Goal: Check status: Check status

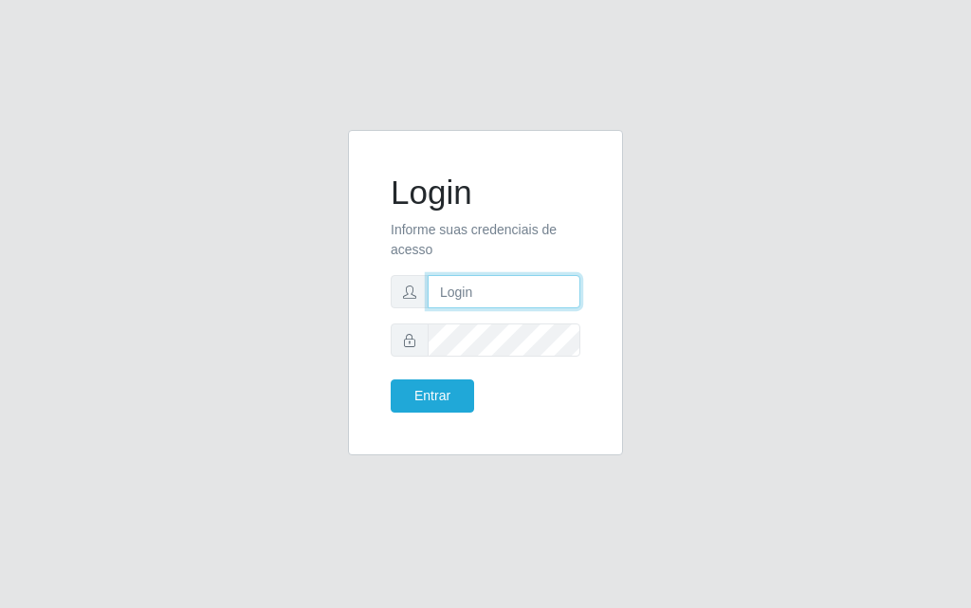
click at [502, 300] on input "text" at bounding box center [503, 291] width 153 height 33
type input "[PERSON_NAME]@[PERSON_NAME]"
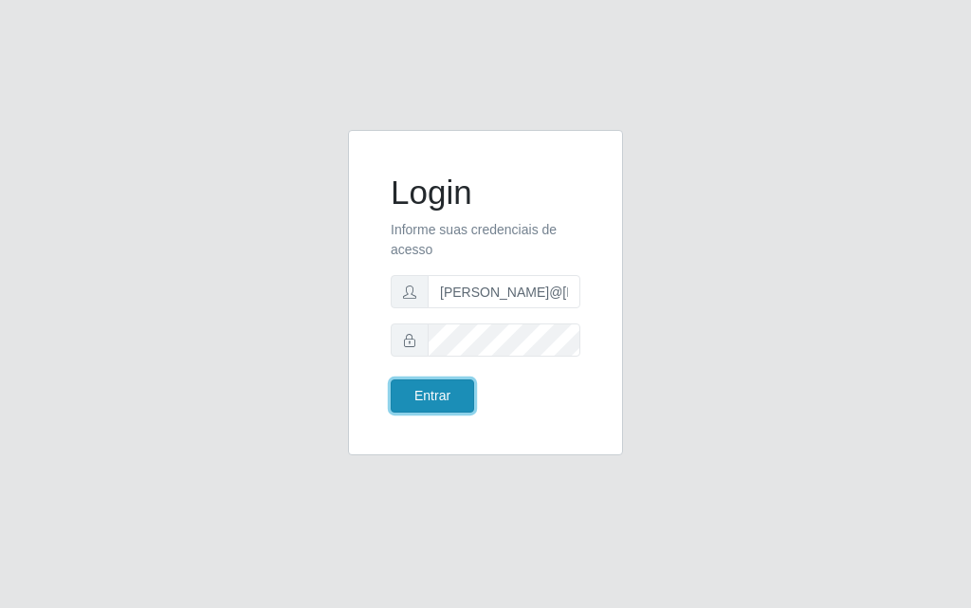
click at [407, 392] on button "Entrar" at bounding box center [432, 395] width 83 height 33
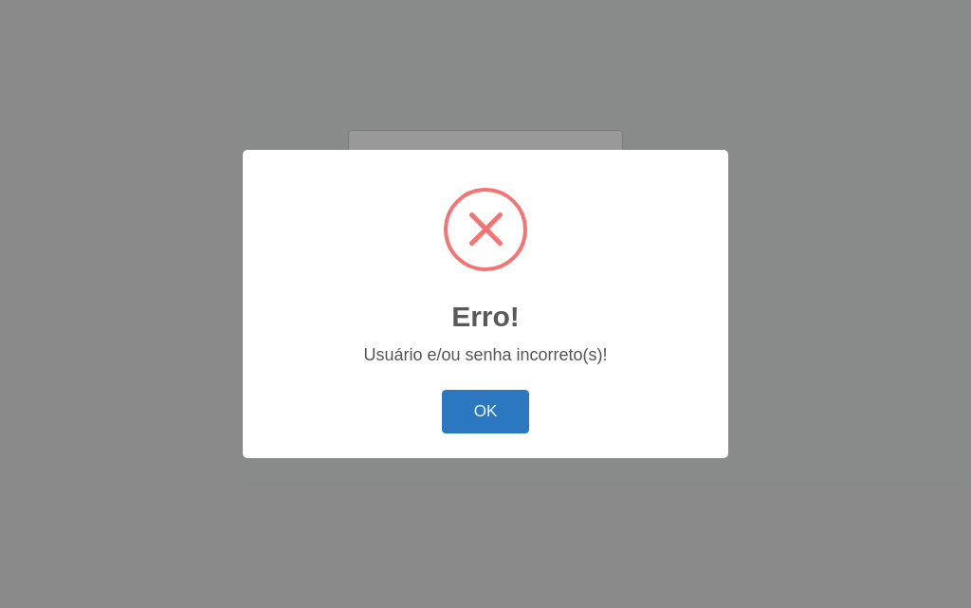
click at [484, 398] on button "OK" at bounding box center [486, 412] width 88 height 45
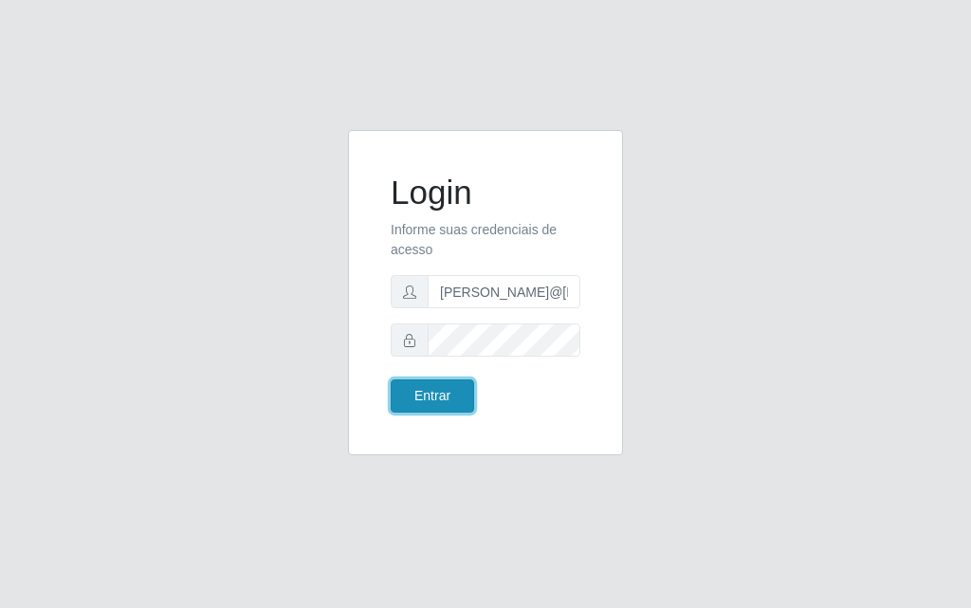
click at [429, 406] on button "Entrar" at bounding box center [432, 395] width 83 height 33
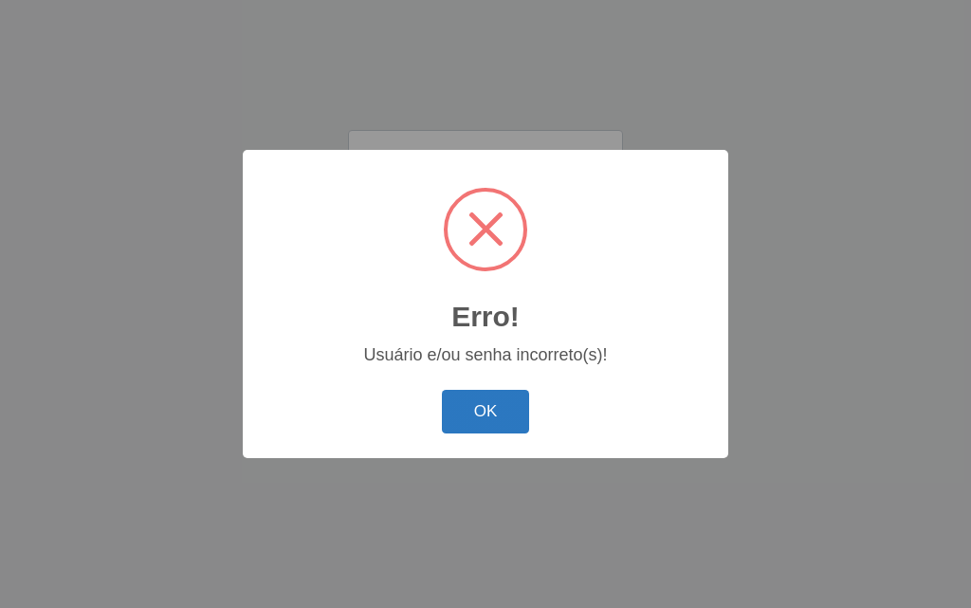
click at [442, 405] on button "OK" at bounding box center [486, 412] width 88 height 45
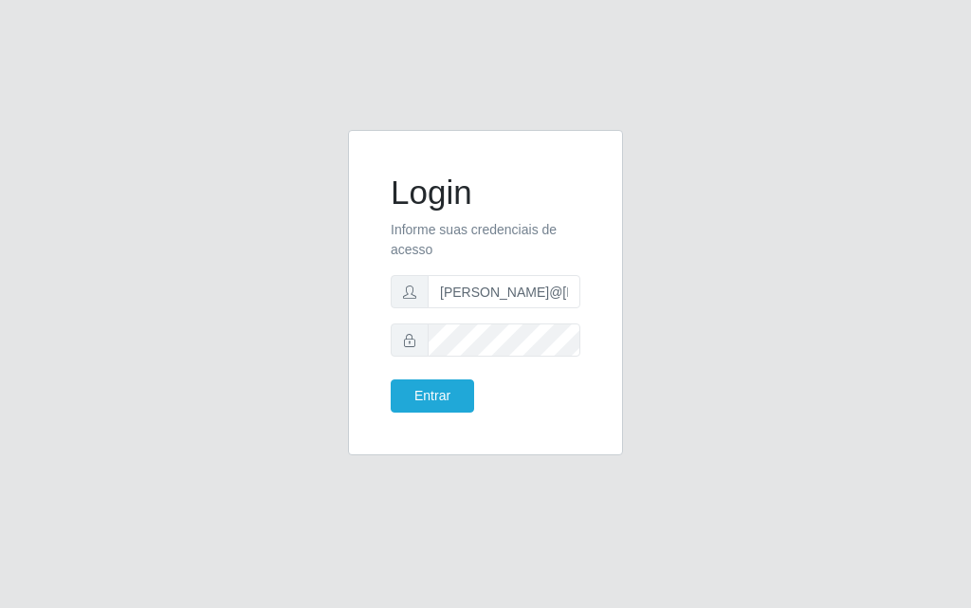
click at [527, 358] on form "Login Informe suas credenciais de acesso [PERSON_NAME]@[PERSON_NAME] Entrar" at bounding box center [486, 293] width 190 height 240
click at [408, 393] on button "Entrar" at bounding box center [432, 395] width 83 height 33
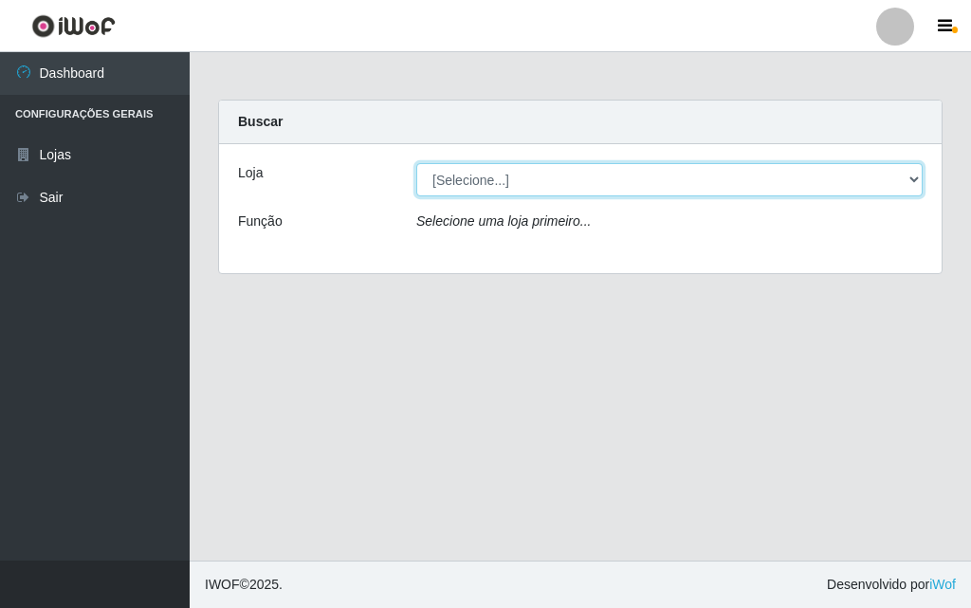
click at [899, 182] on select "[Selecione...] Divino Fogão - [GEOGRAPHIC_DATA]" at bounding box center [669, 179] width 506 height 33
select select "499"
click at [416, 163] on select "[Selecione...] Divino Fogão - [GEOGRAPHIC_DATA]" at bounding box center [669, 179] width 506 height 33
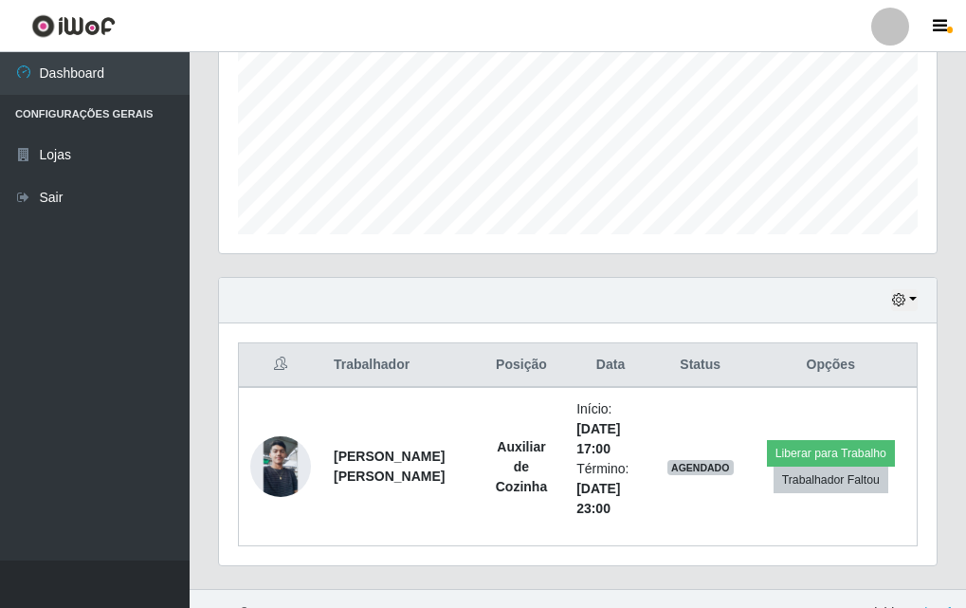
scroll to position [472, 0]
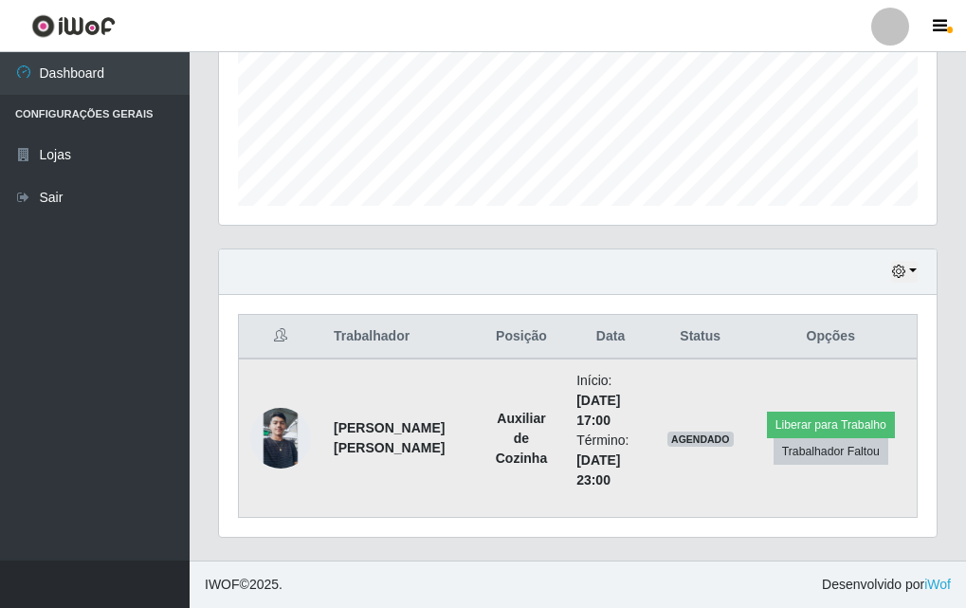
click at [277, 450] on img at bounding box center [280, 438] width 61 height 61
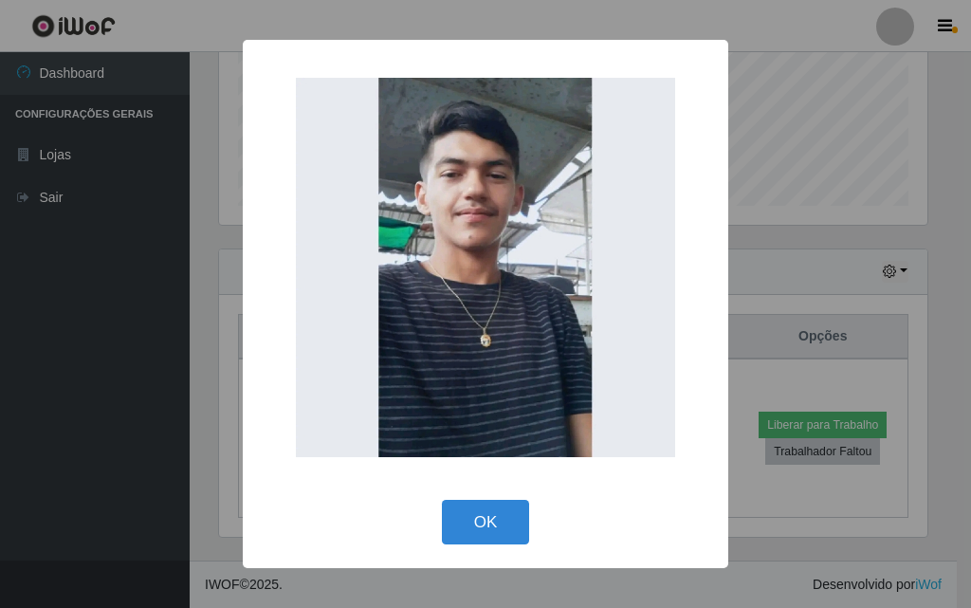
click at [166, 293] on div "× OK Cancel" at bounding box center [485, 304] width 971 height 608
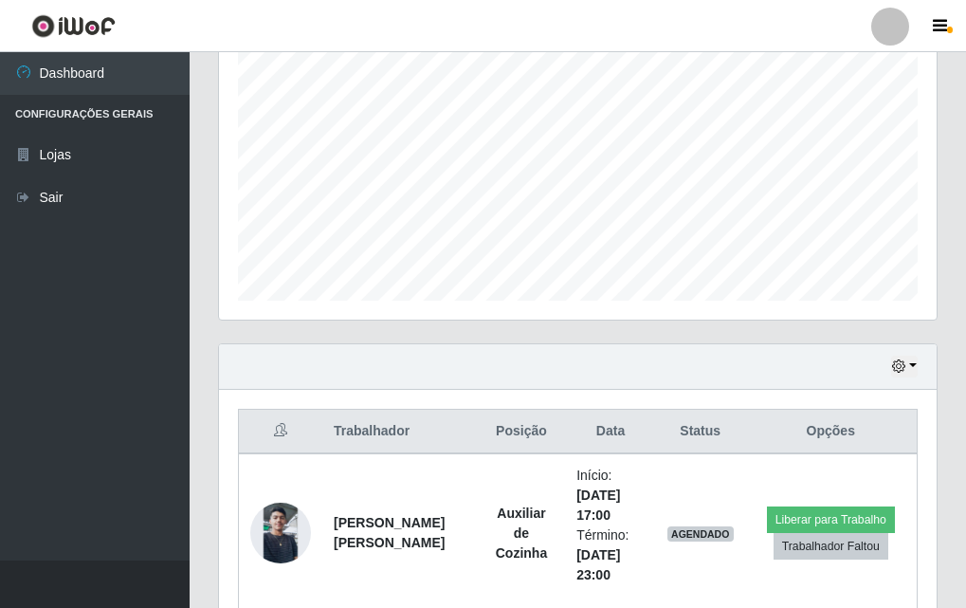
scroll to position [472, 0]
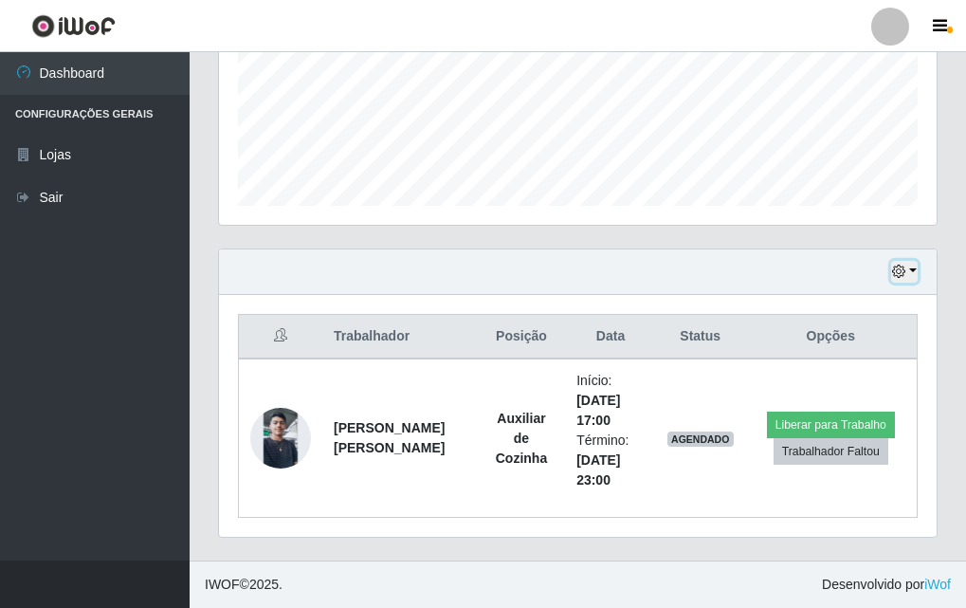
click at [909, 270] on button "button" at bounding box center [904, 272] width 27 height 22
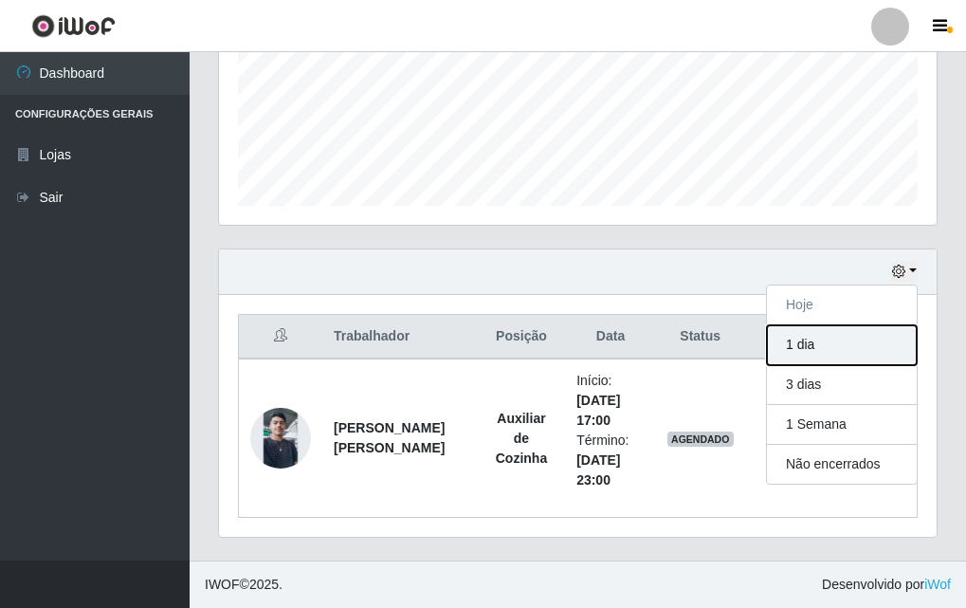
click at [836, 352] on button "1 dia" at bounding box center [842, 345] width 150 height 40
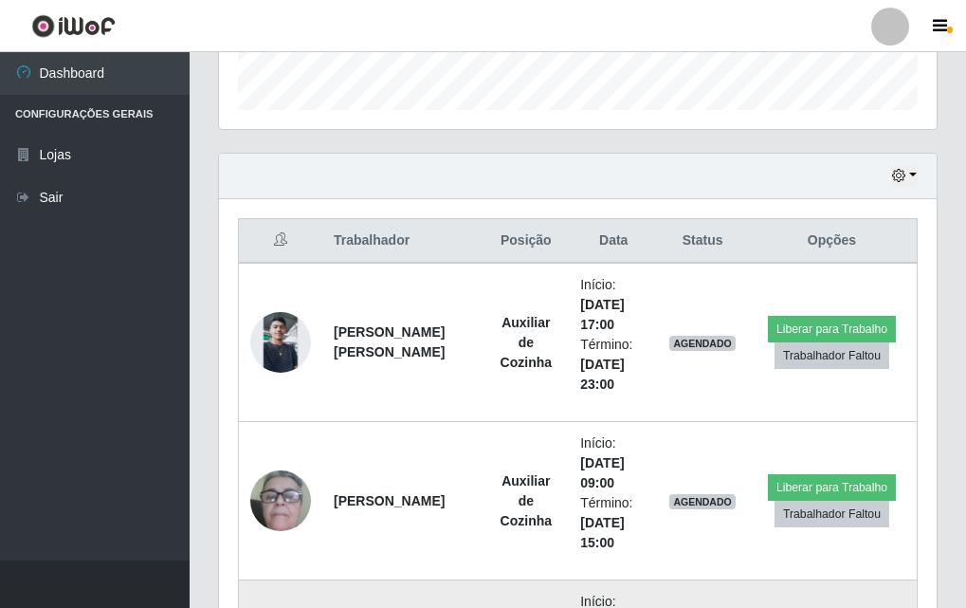
scroll to position [473, 0]
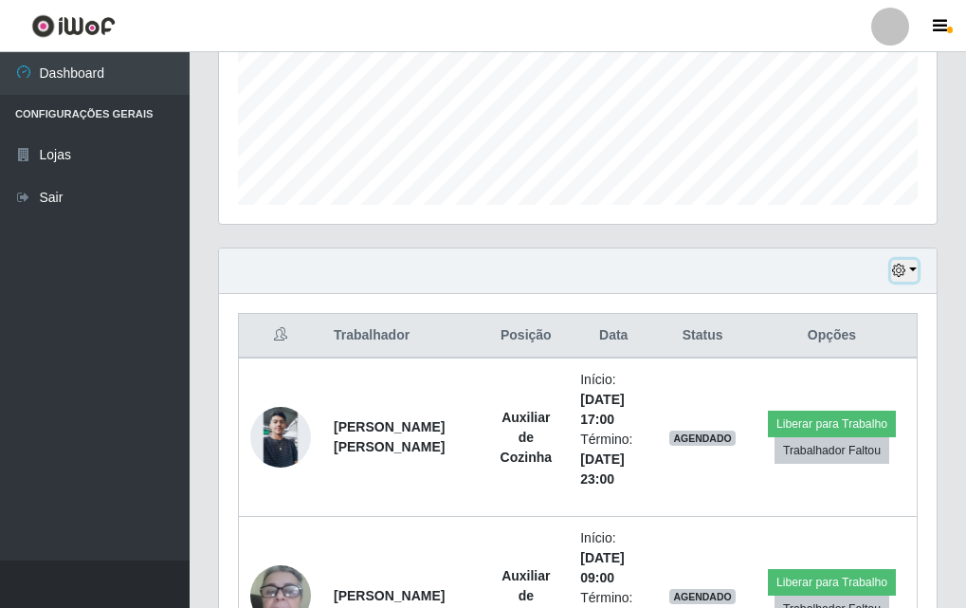
click at [911, 264] on button "button" at bounding box center [904, 271] width 27 height 22
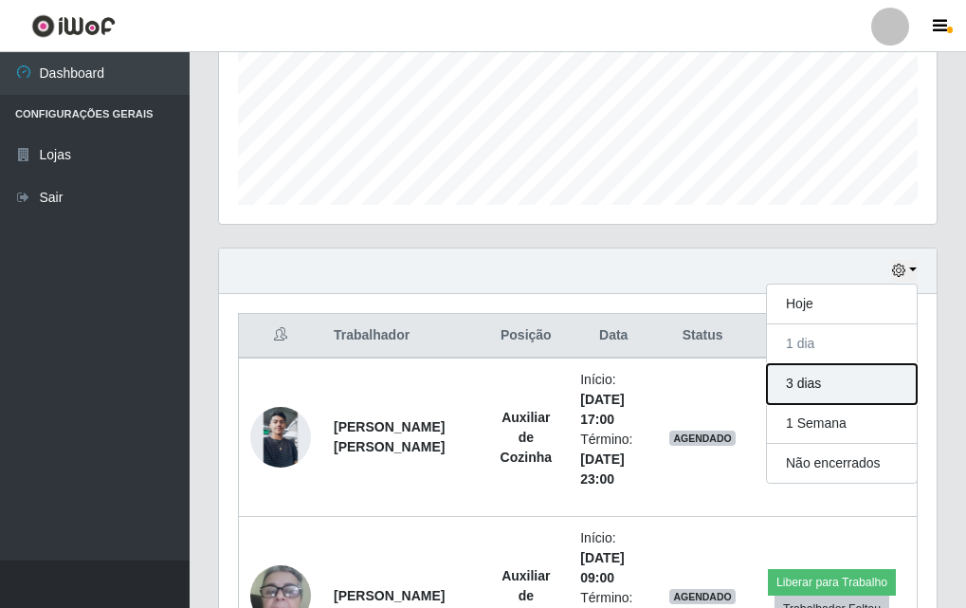
click at [779, 392] on button "3 dias" at bounding box center [842, 384] width 150 height 40
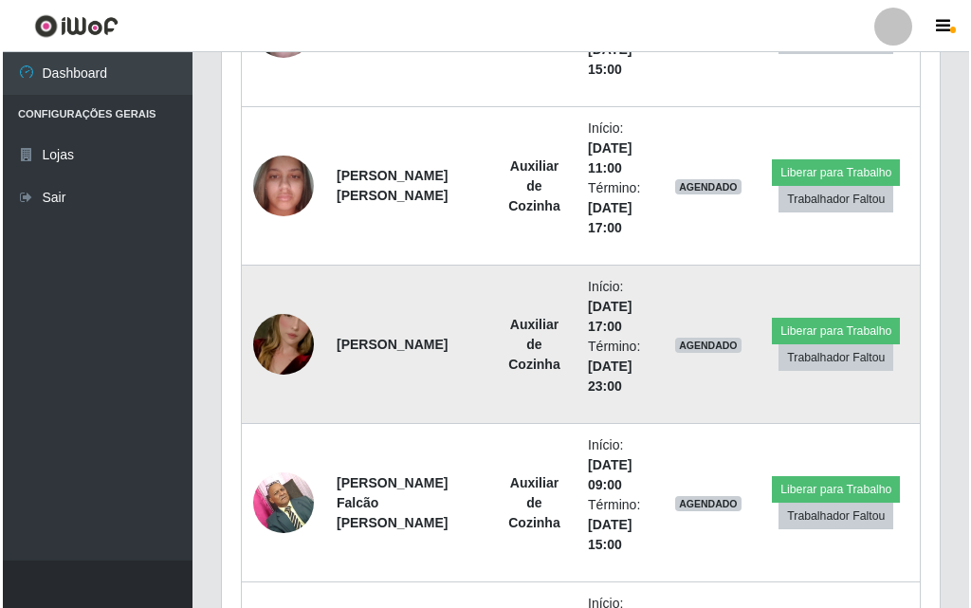
scroll to position [1705, 0]
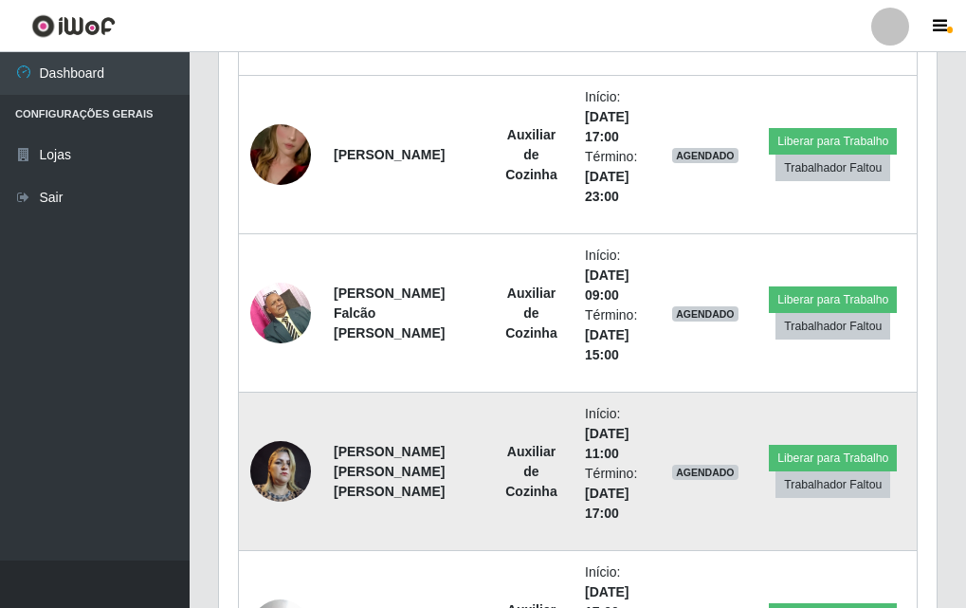
click at [306, 488] on td at bounding box center [281, 471] width 84 height 158
click at [297, 476] on img at bounding box center [280, 470] width 61 height 81
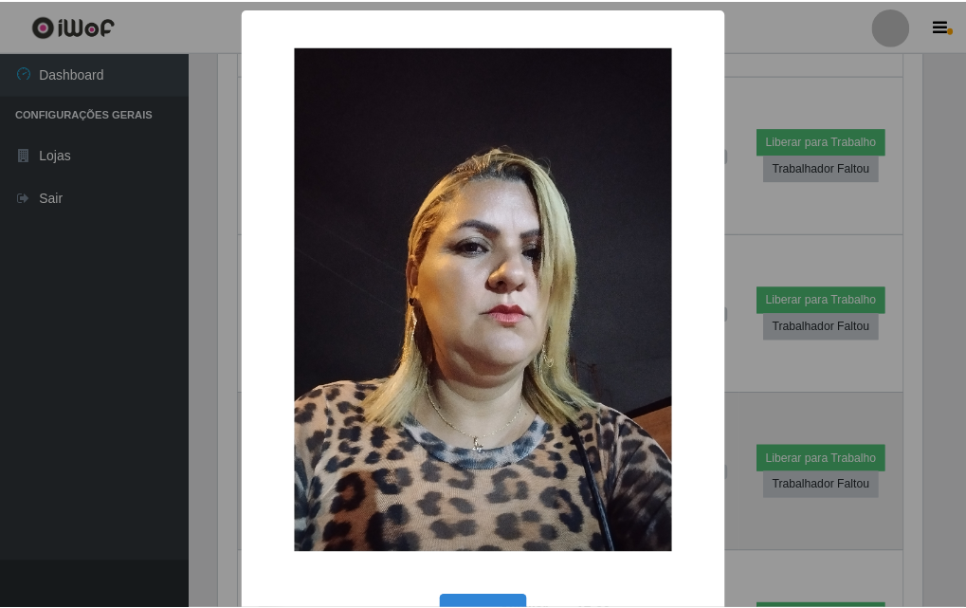
scroll to position [393, 708]
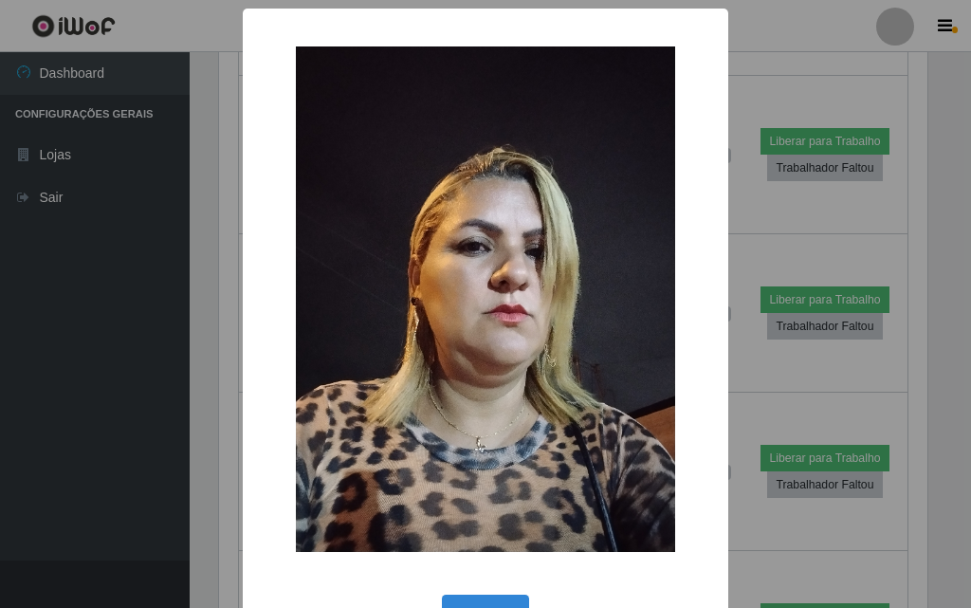
click at [184, 425] on div "× OK Cancel" at bounding box center [485, 304] width 971 height 608
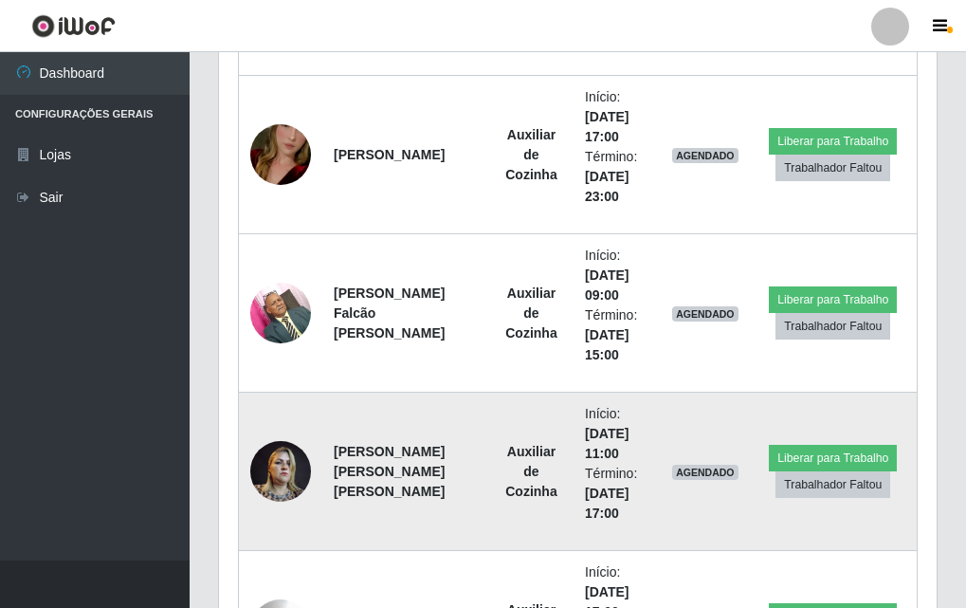
scroll to position [1895, 0]
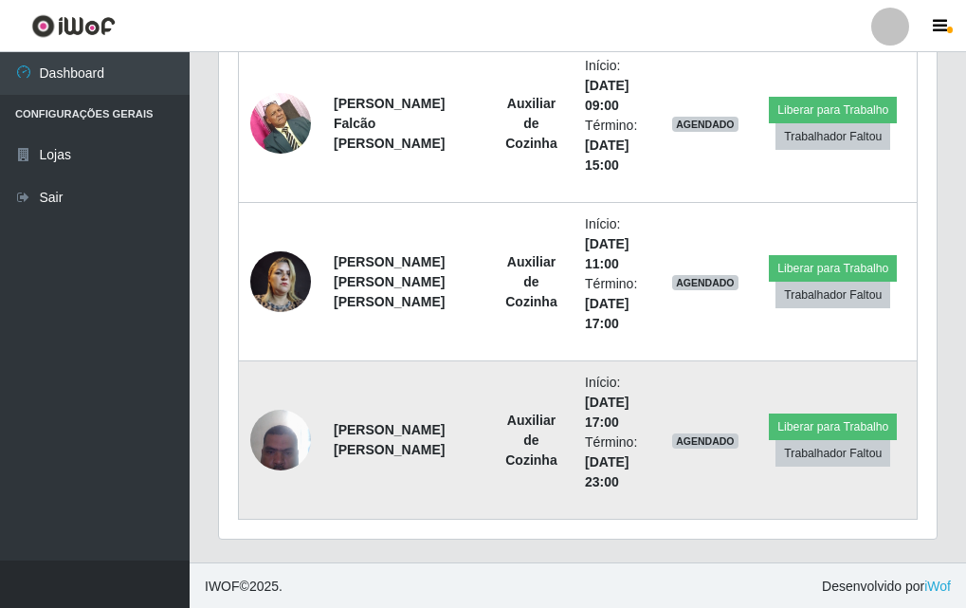
click at [286, 445] on img at bounding box center [280, 439] width 61 height 81
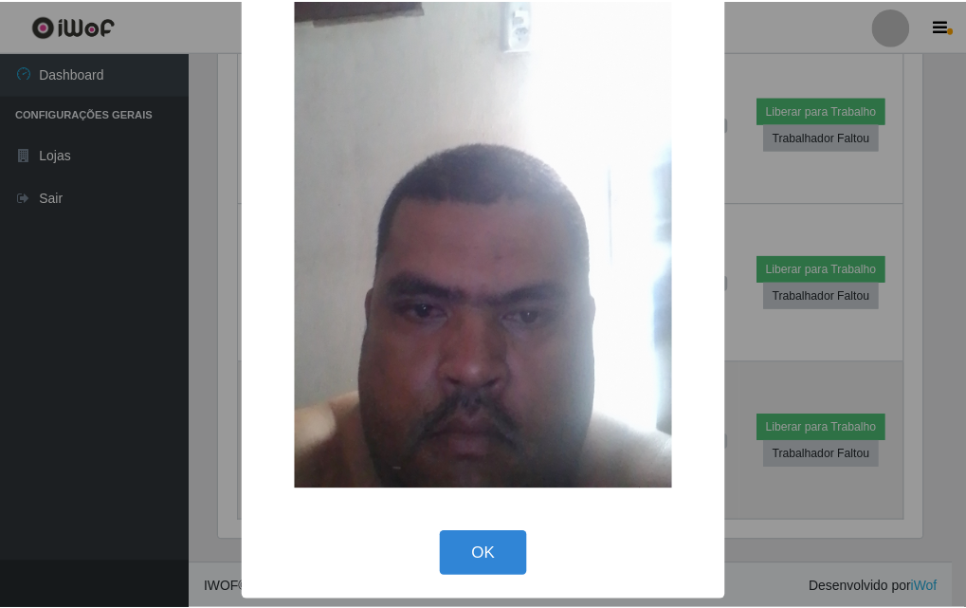
scroll to position [0, 0]
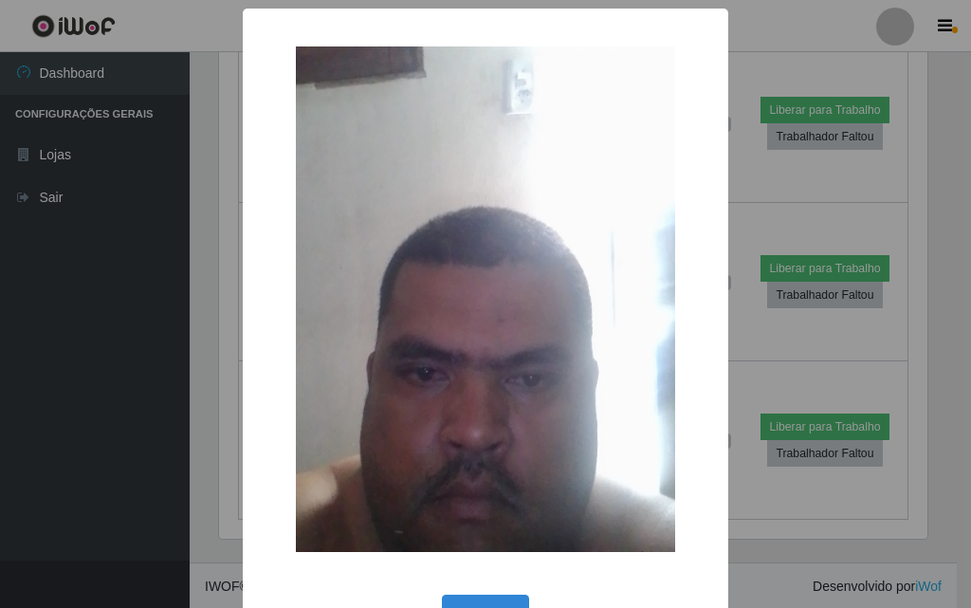
click at [162, 420] on div "× OK Cancel" at bounding box center [485, 304] width 971 height 608
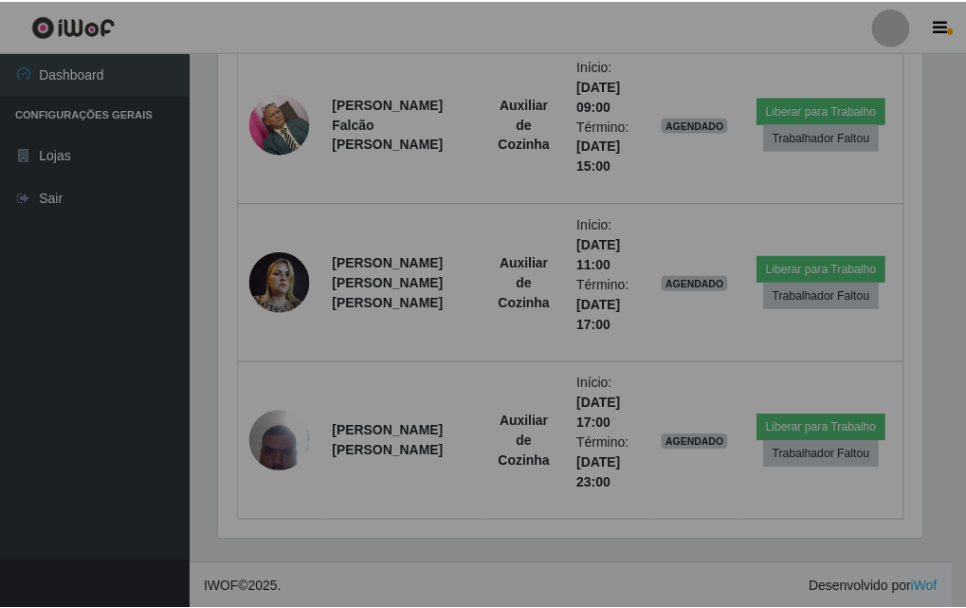
scroll to position [393, 718]
